Goal: Transaction & Acquisition: Download file/media

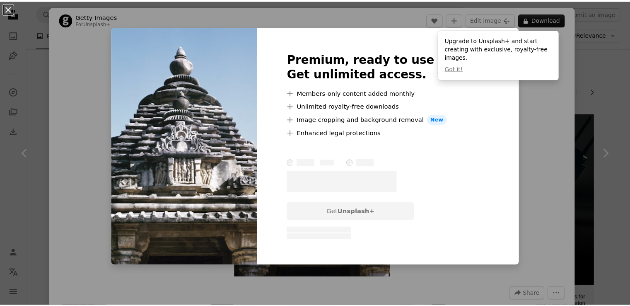
scroll to position [829, 0]
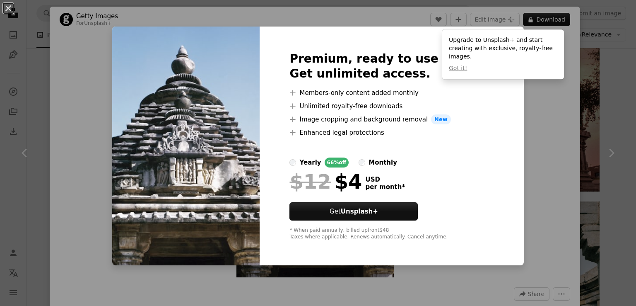
click at [489, 34] on div "Upgrade to Unsplash+ and start creating with exclusive, royalty-free images. Go…" at bounding box center [504, 54] width 122 height 50
drag, startPoint x: 532, startPoint y: 123, endPoint x: 494, endPoint y: 74, distance: 61.8
click at [532, 124] on div "An X shape Premium, ready to use images. Get unlimited access. A plus sign Memb…" at bounding box center [318, 153] width 636 height 306
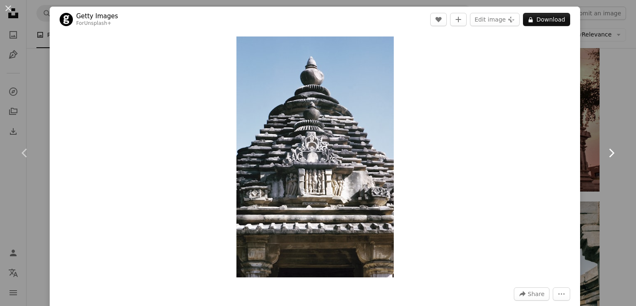
click at [602, 183] on link "Chevron right" at bounding box center [612, 153] width 50 height 80
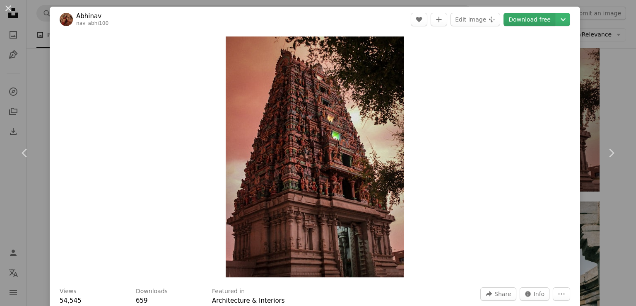
click at [532, 22] on link "Download free" at bounding box center [530, 19] width 52 height 13
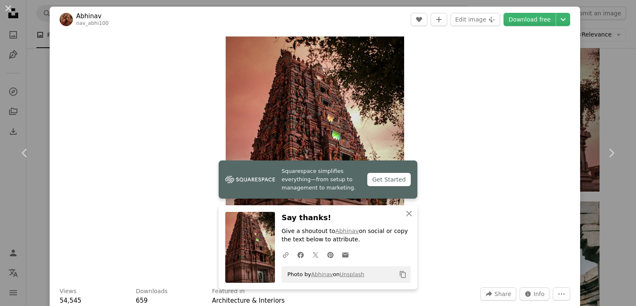
click at [590, 80] on div "An X shape Chevron left Chevron right [PERSON_NAME] nav_abhi100 A heart A plus …" at bounding box center [318, 153] width 636 height 306
